Goal: Task Accomplishment & Management: Manage account settings

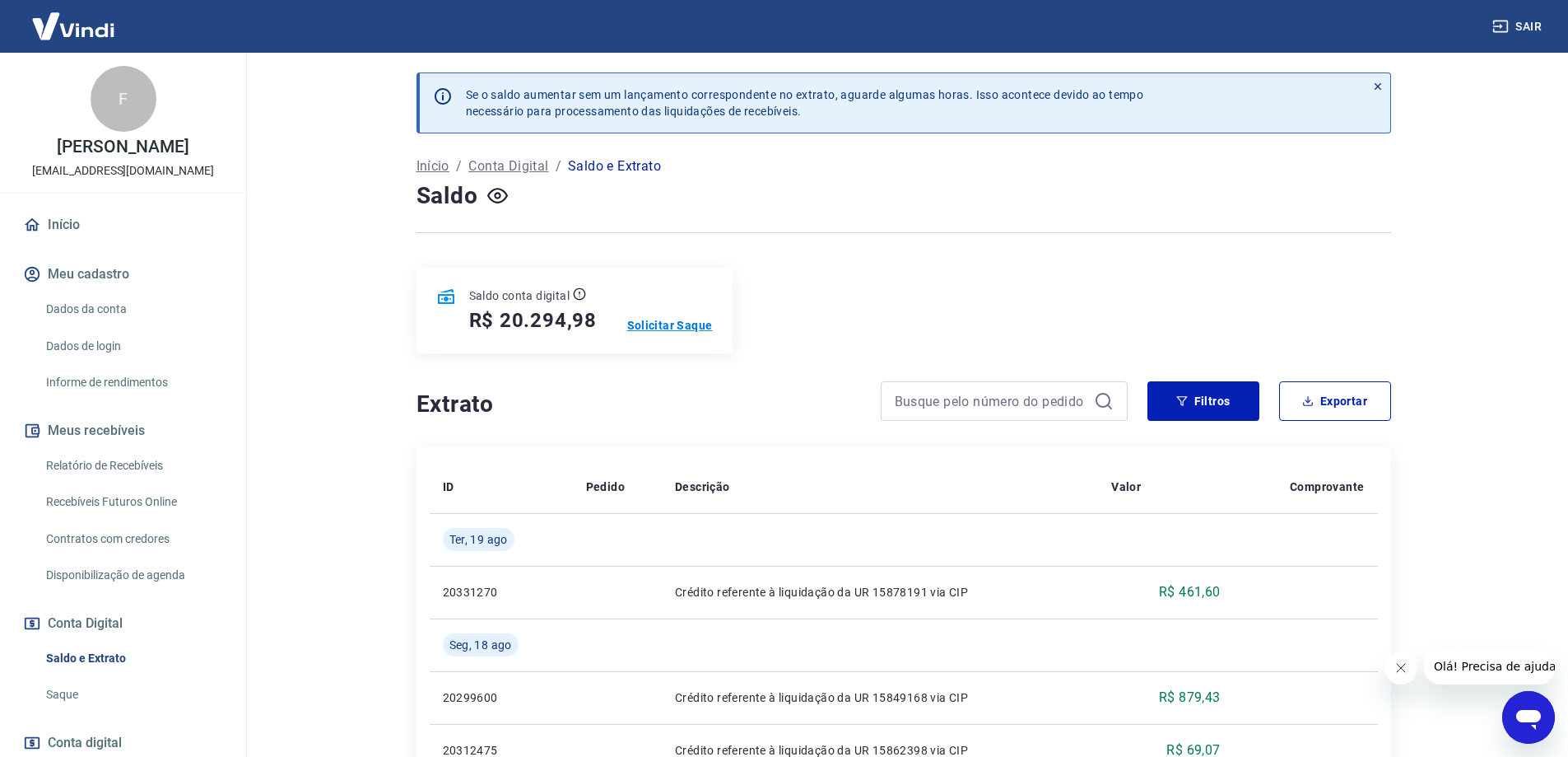
click at [687, 328] on p "Solicitar Saque" at bounding box center [670, 325] width 86 height 17
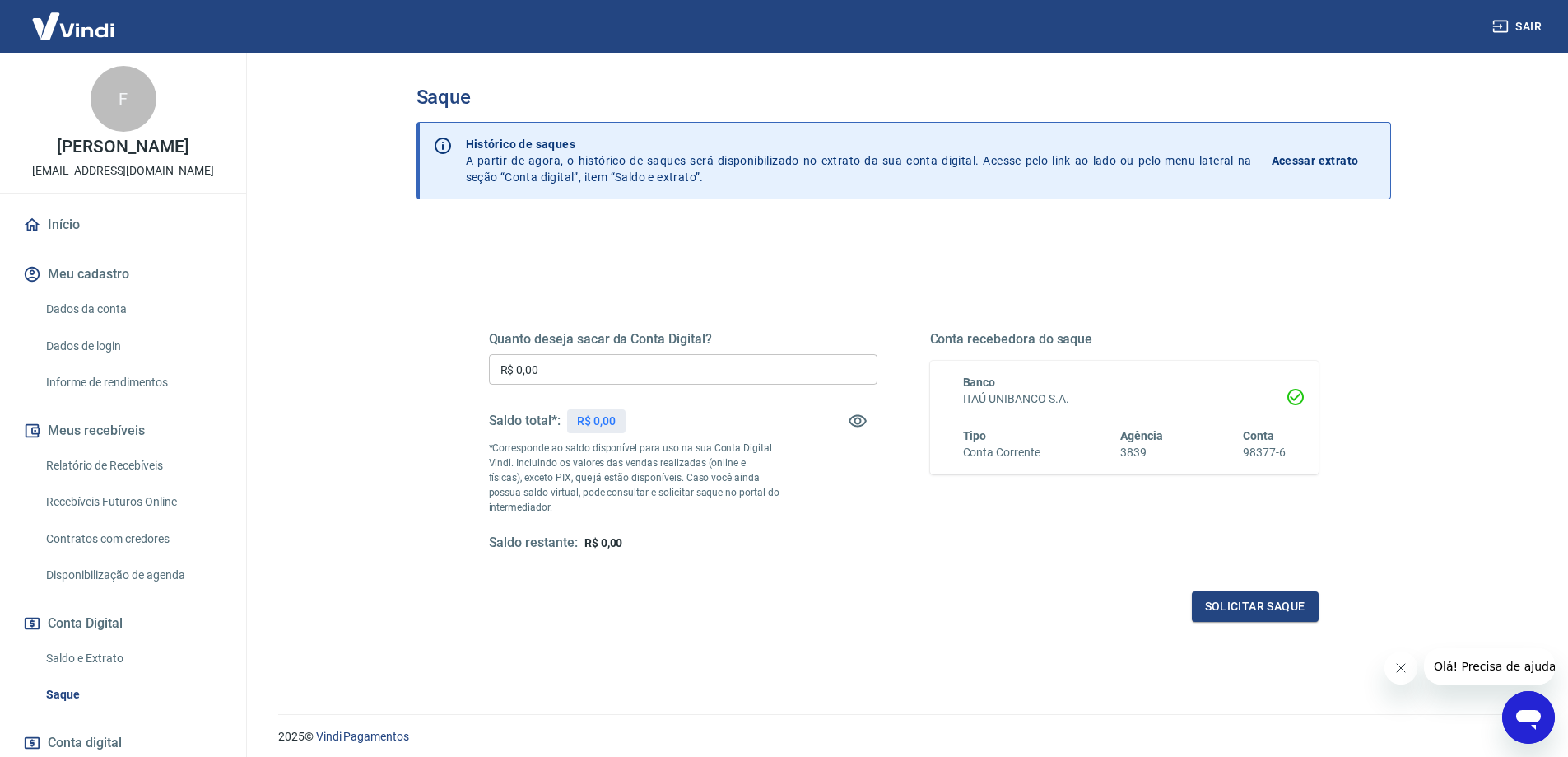
click at [658, 374] on input "R$ 0,00" at bounding box center [683, 369] width 389 height 31
type input "R$ 20.294,00"
click at [1243, 597] on button "Solicitar saque" at bounding box center [1254, 606] width 127 height 31
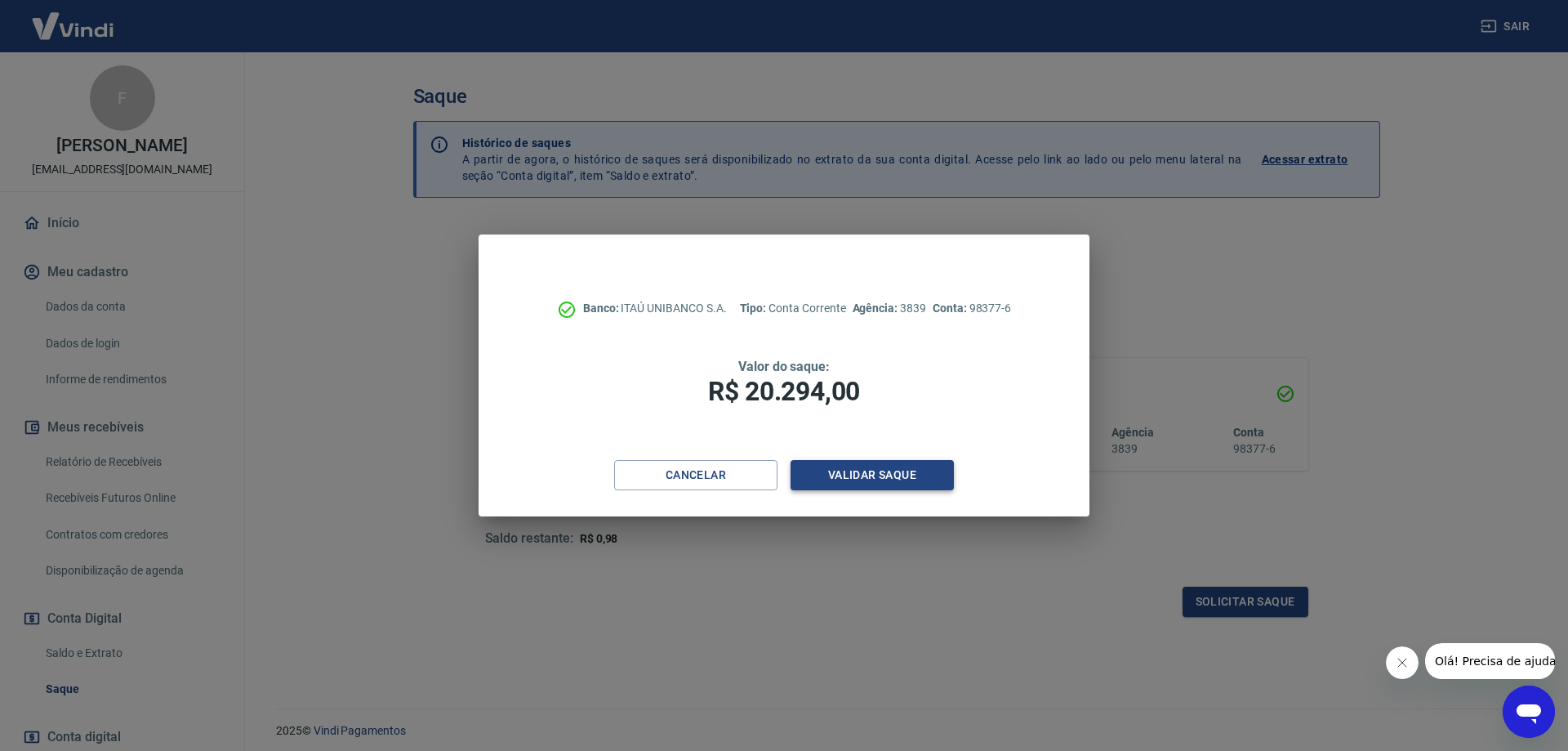
click at [878, 473] on button "Validar saque" at bounding box center [872, 475] width 163 height 31
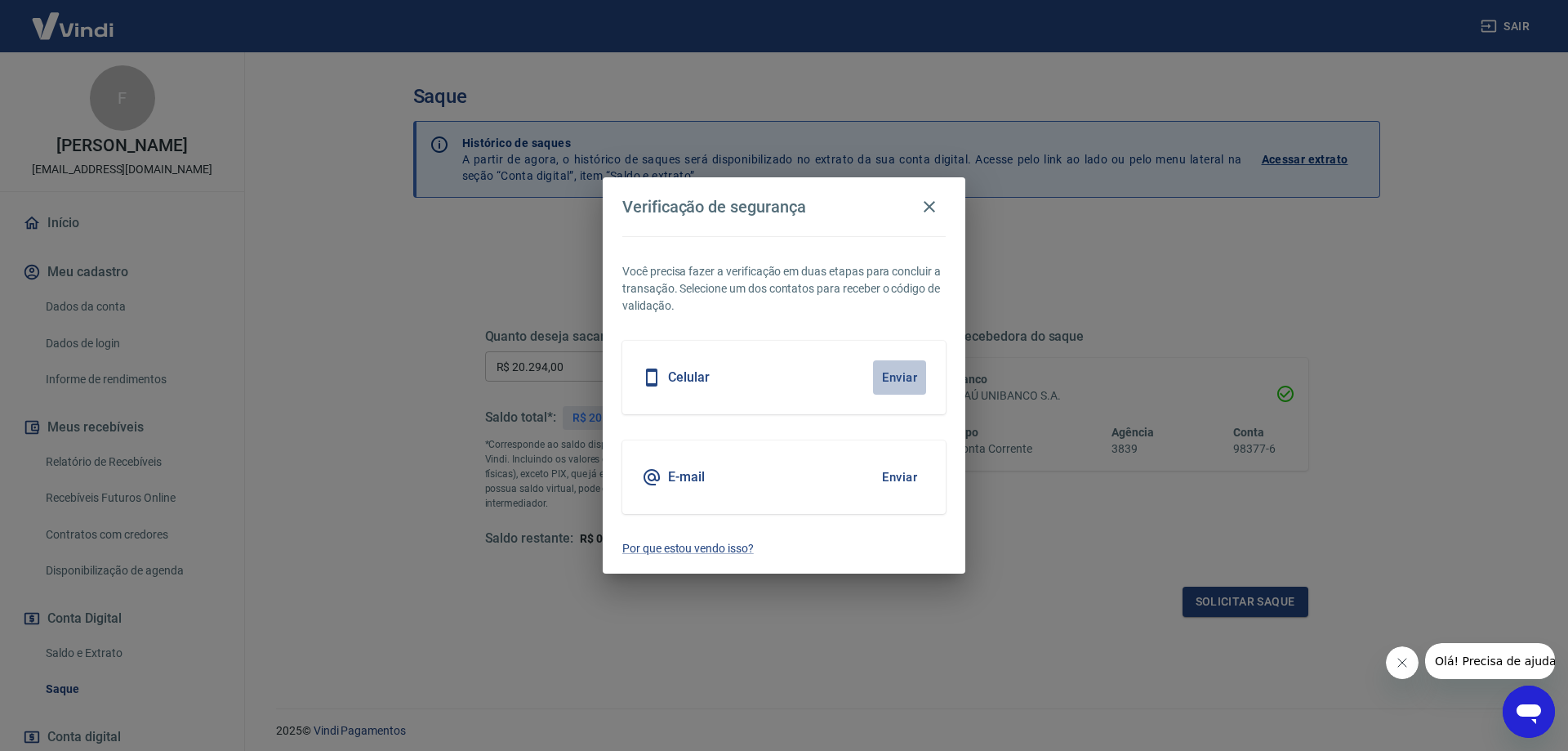
click at [916, 369] on button "Enviar" at bounding box center [900, 377] width 53 height 35
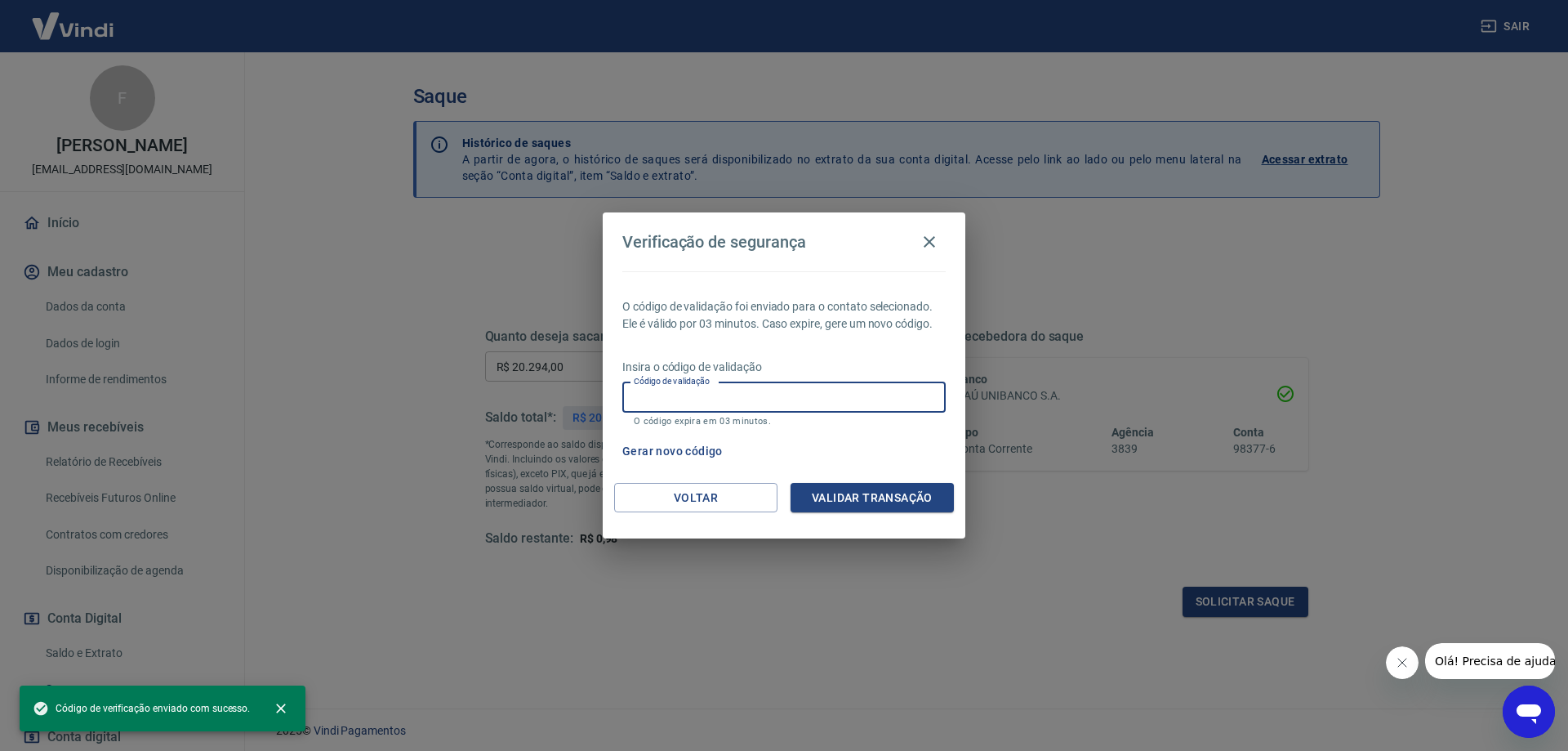
click at [856, 401] on input "Código de validação" at bounding box center [784, 397] width 323 height 31
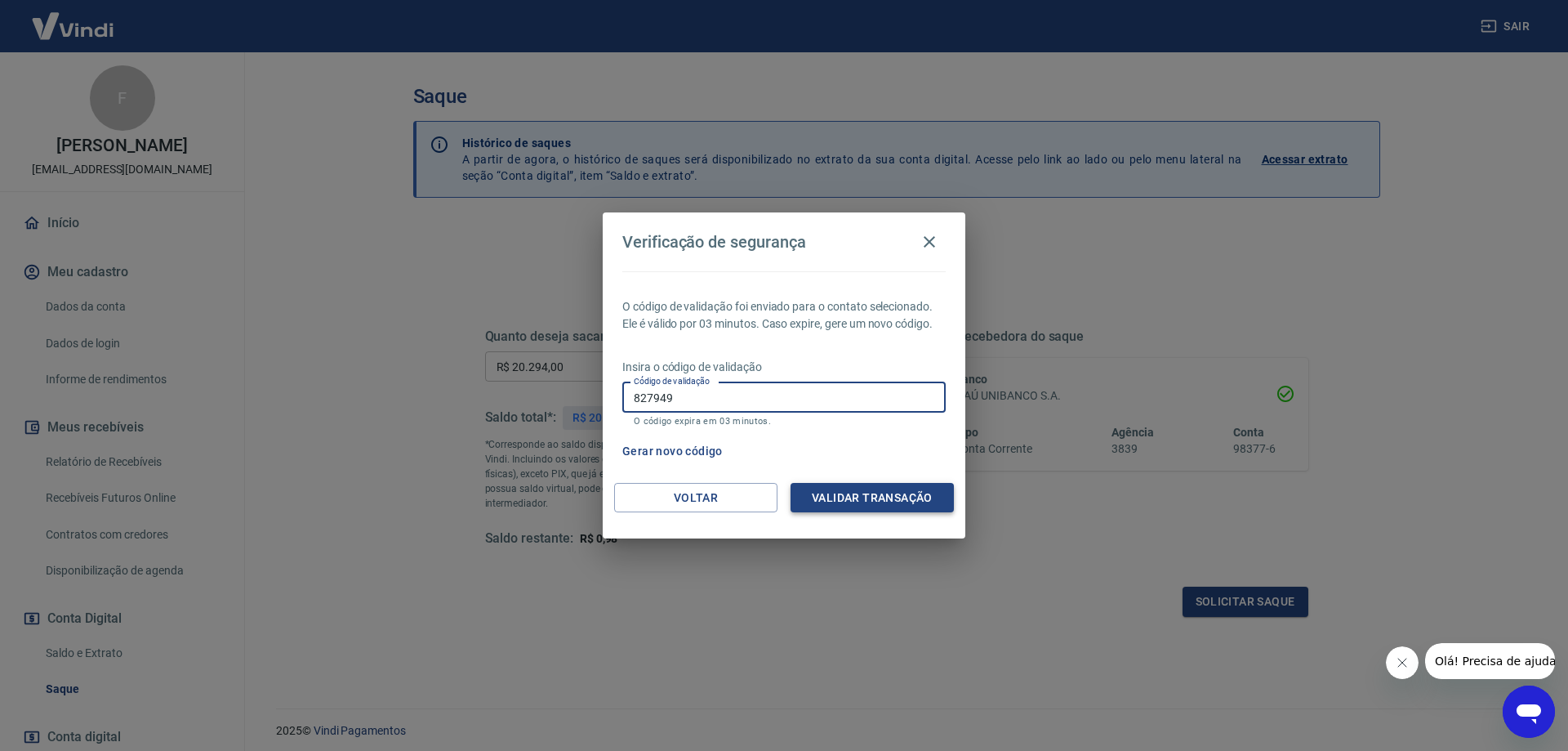
type input "827949"
click at [928, 500] on button "Validar transação" at bounding box center [872, 498] width 163 height 31
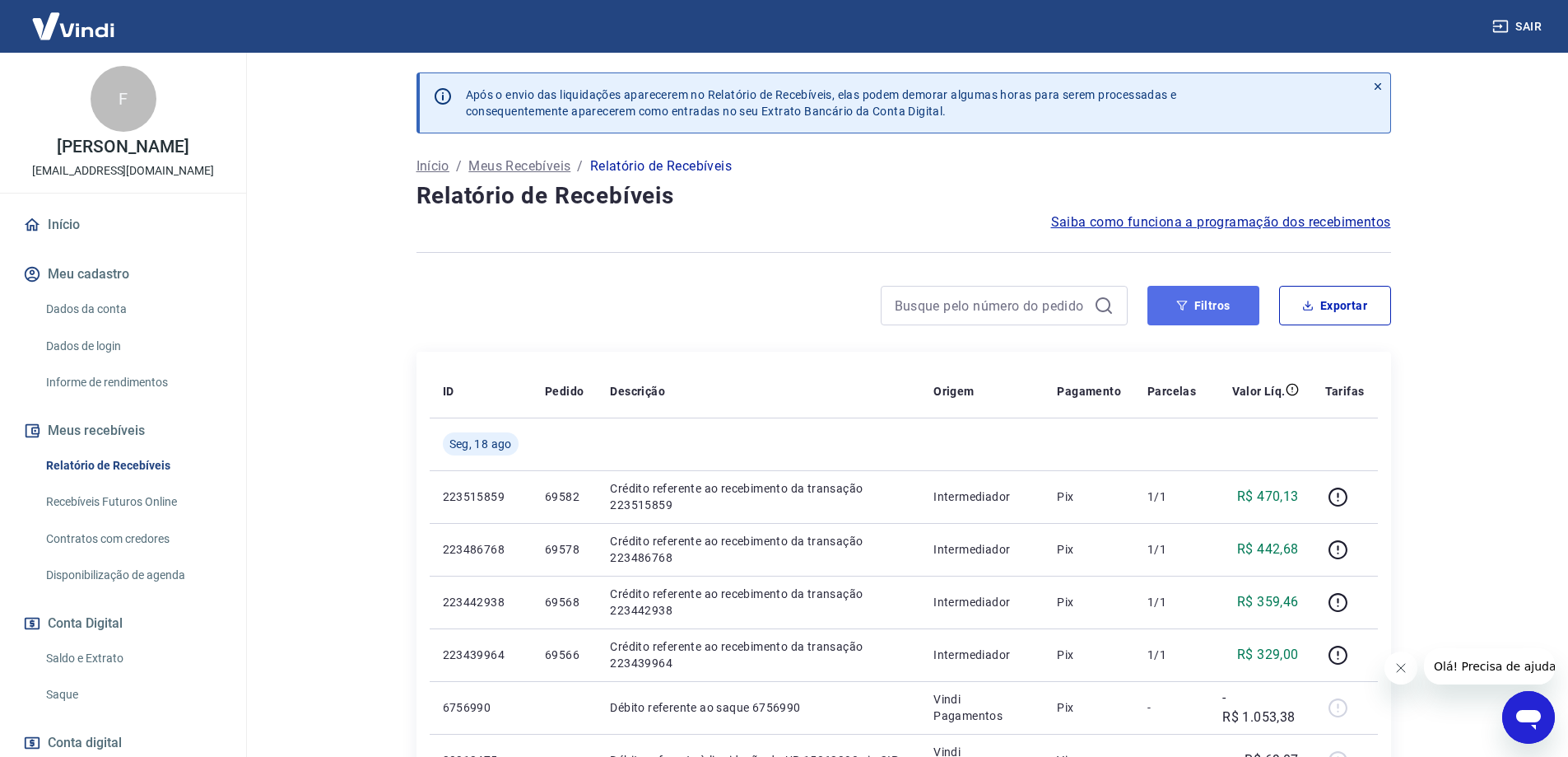
click at [1202, 312] on button "Filtros" at bounding box center [1203, 305] width 112 height 40
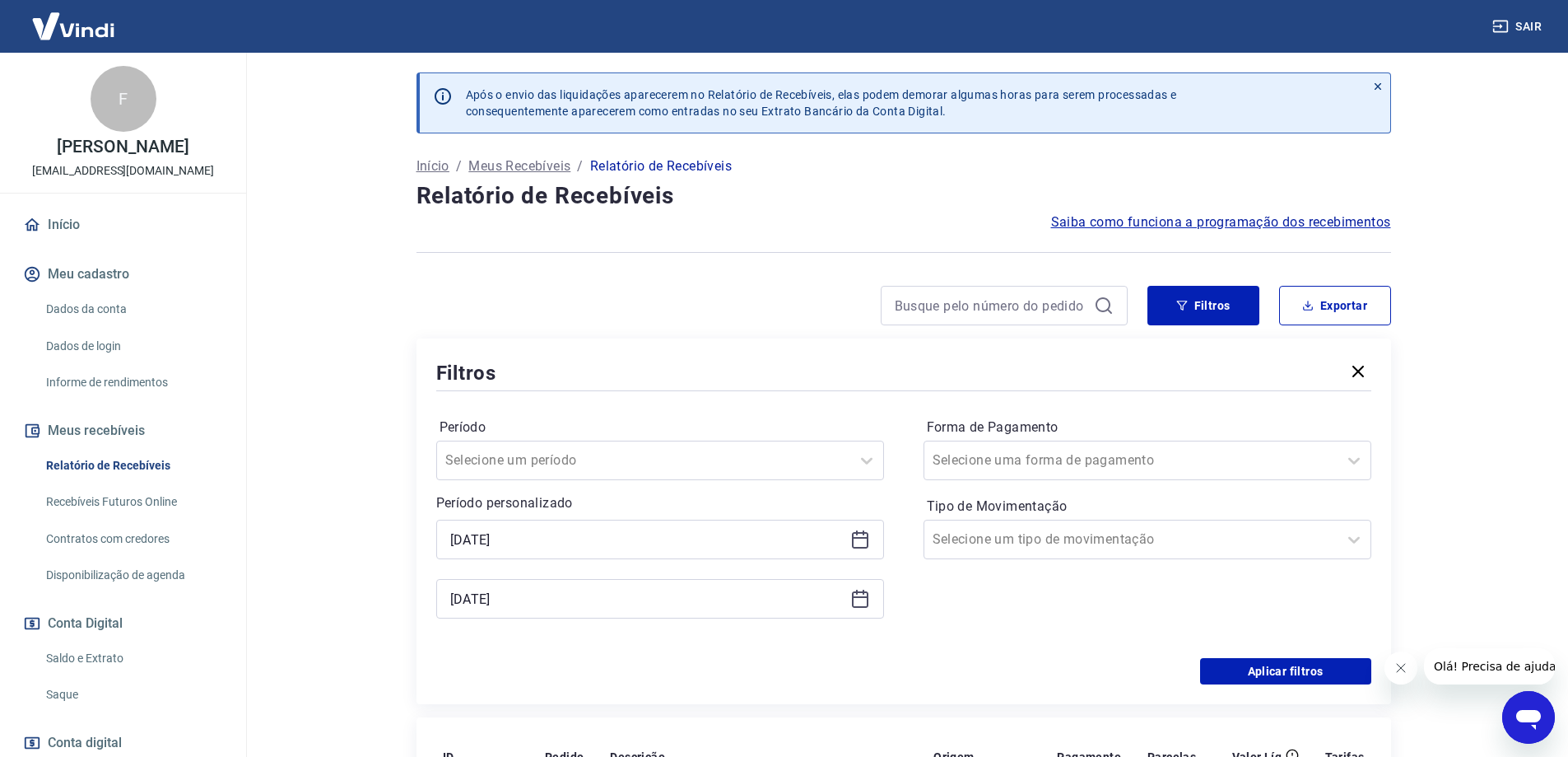
click at [864, 603] on icon at bounding box center [860, 598] width 20 height 20
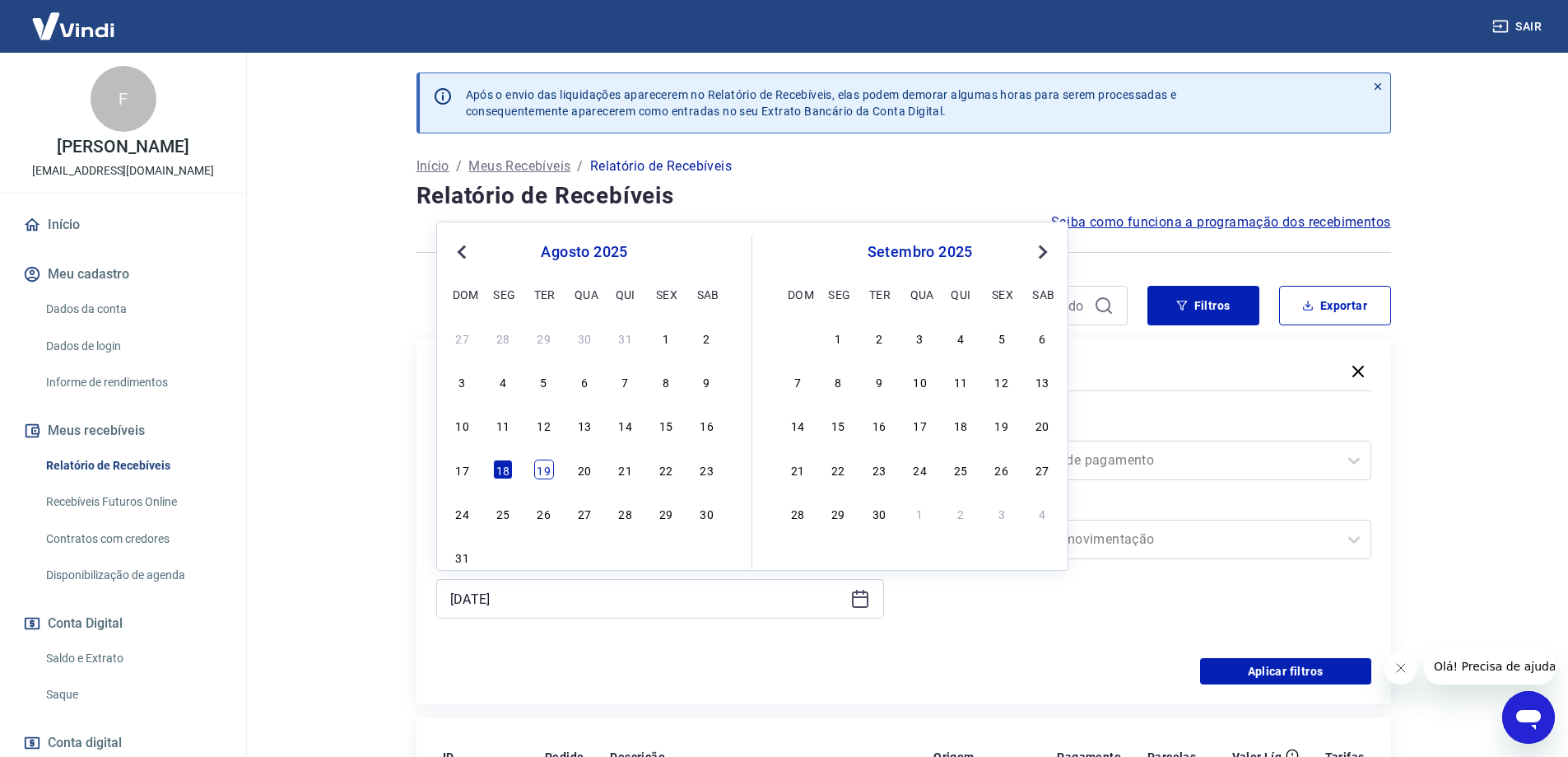
click at [545, 471] on div "19" at bounding box center [544, 470] width 20 height 20
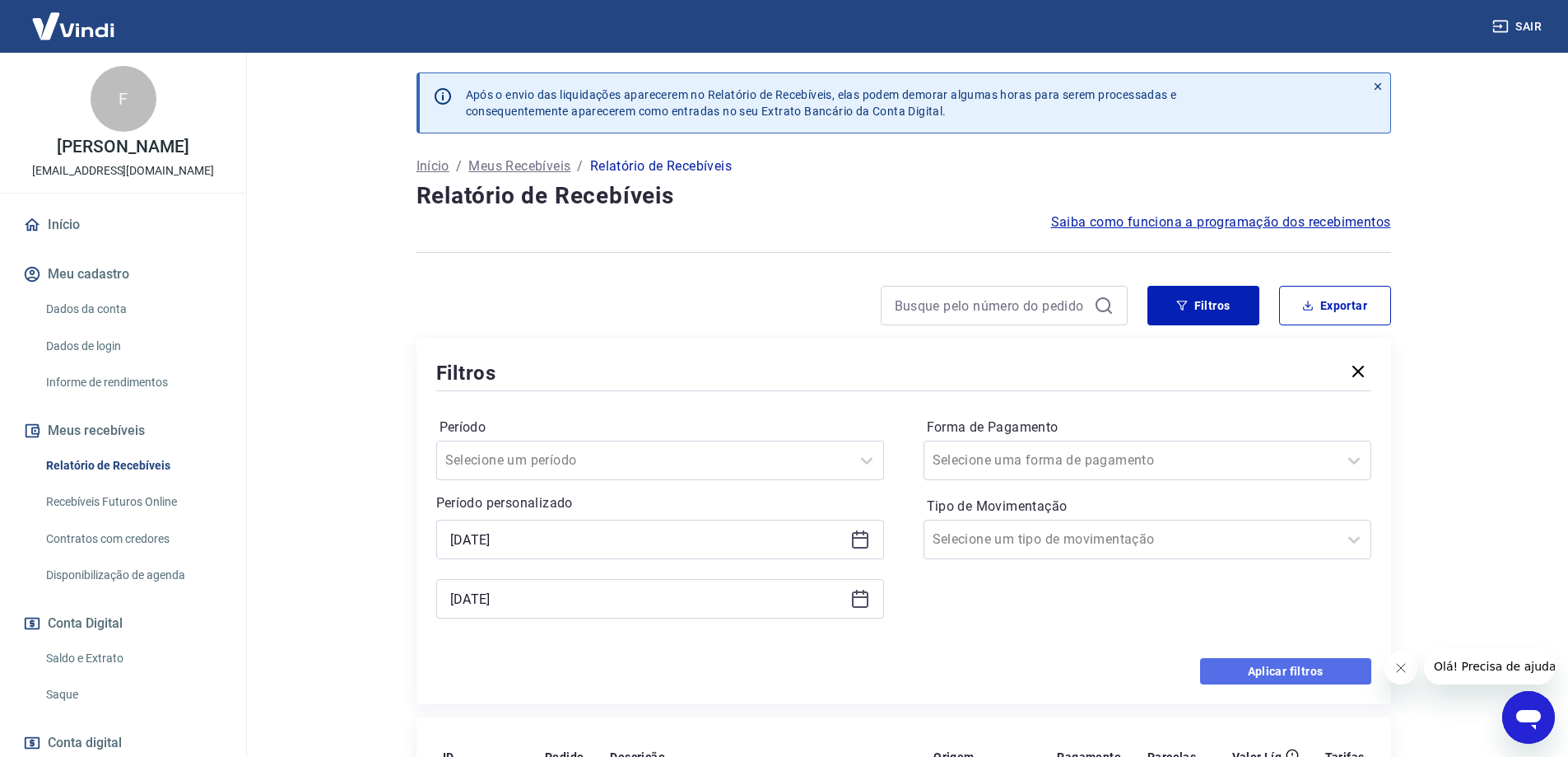
type input "19/08/2025"
click at [1292, 674] on button "Aplicar filtros" at bounding box center [1286, 671] width 171 height 26
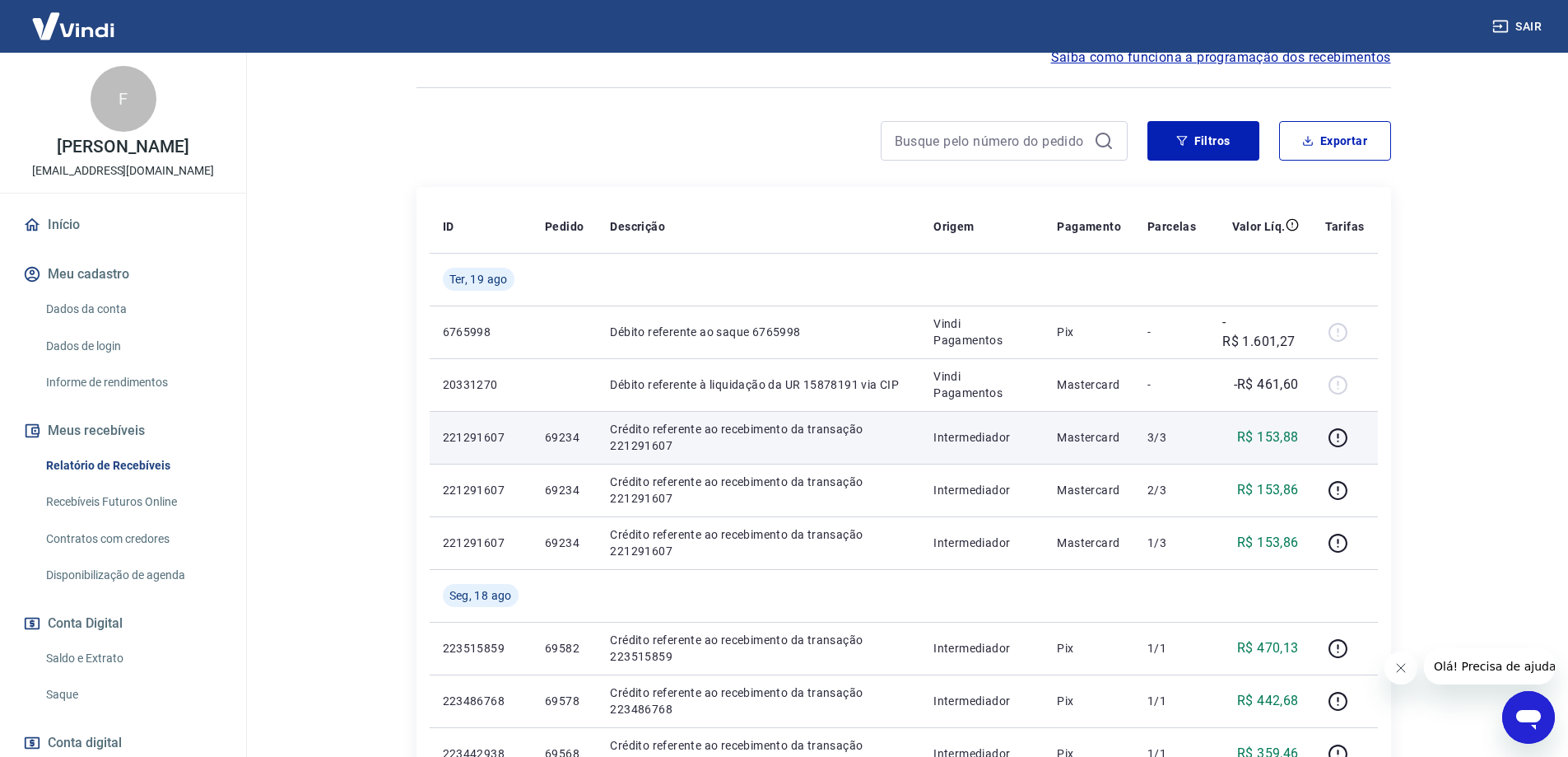
scroll to position [247, 0]
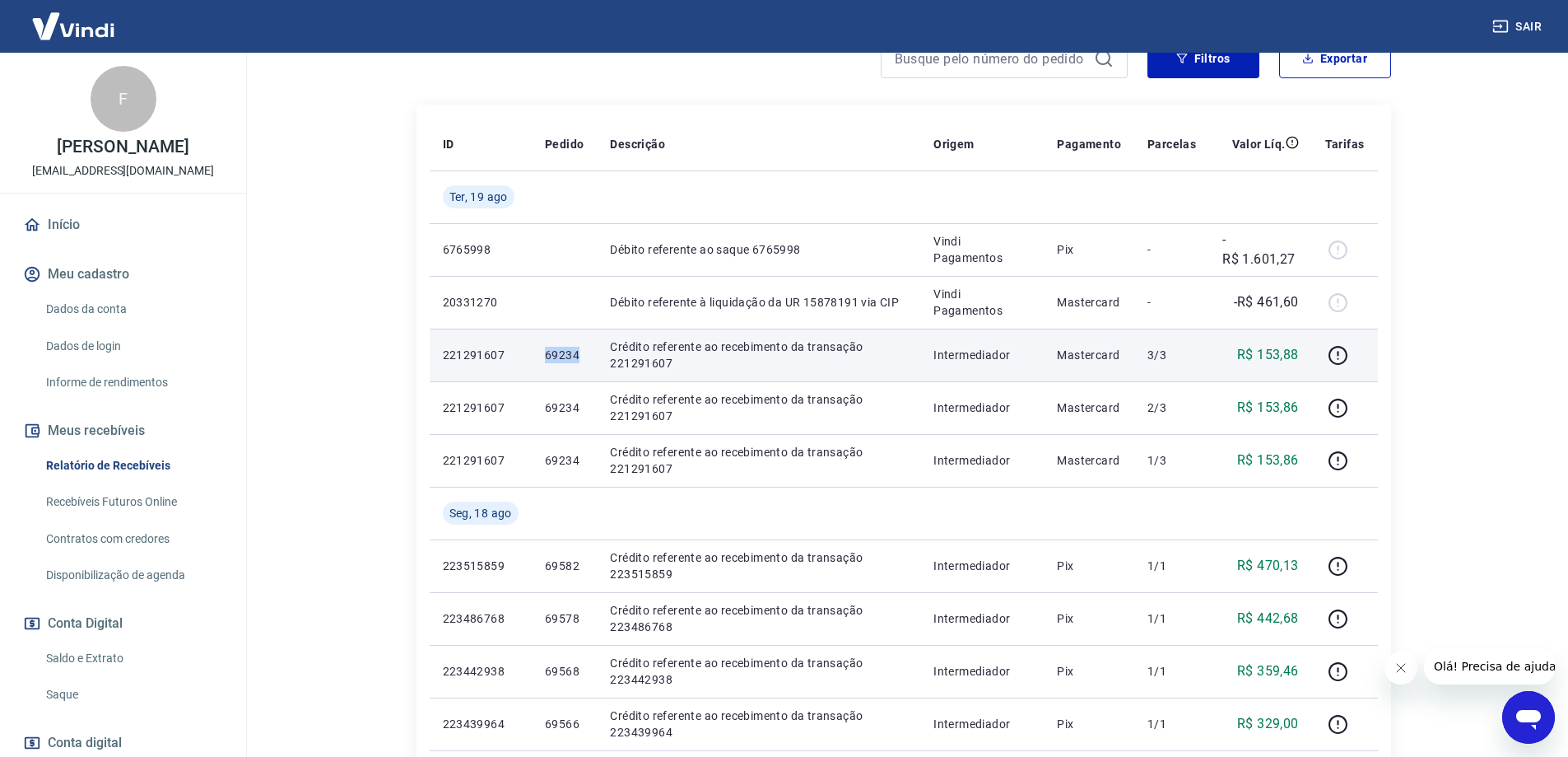
drag, startPoint x: 541, startPoint y: 356, endPoint x: 587, endPoint y: 356, distance: 46.0
click at [587, 356] on td "69234" at bounding box center [563, 354] width 65 height 53
copy p "69234"
